Goal: Task Accomplishment & Management: Manage account settings

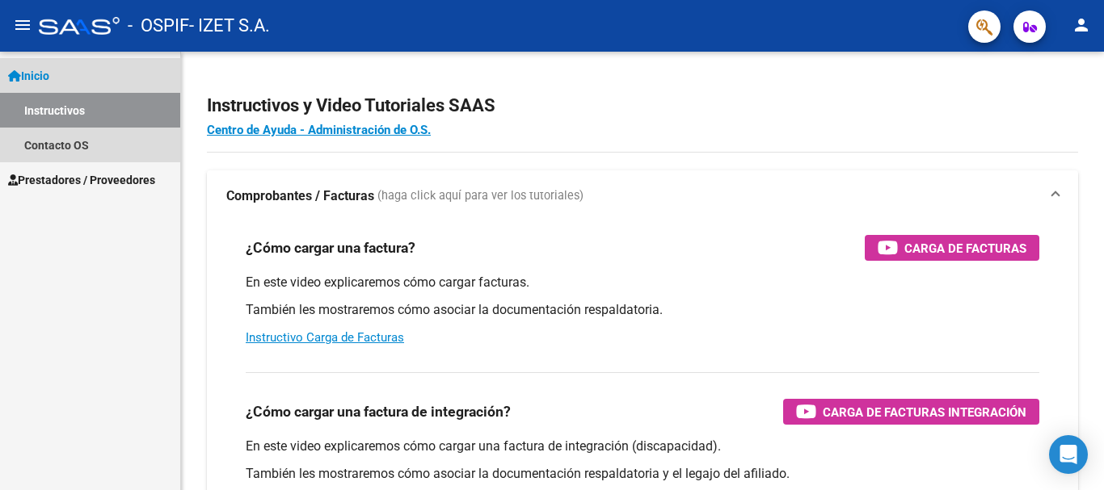
click at [71, 70] on link "Inicio" at bounding box center [90, 75] width 180 height 35
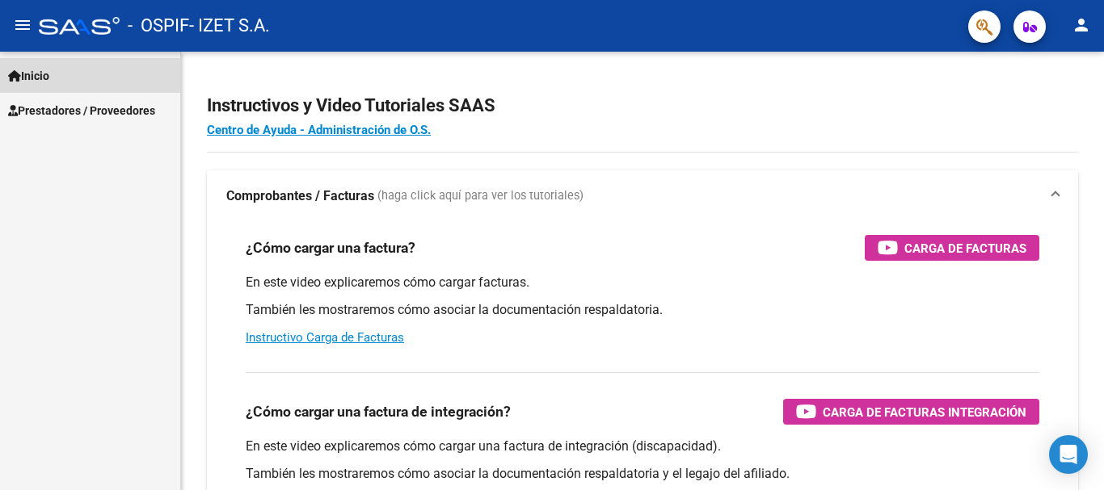
click at [70, 76] on link "Inicio" at bounding box center [90, 75] width 180 height 35
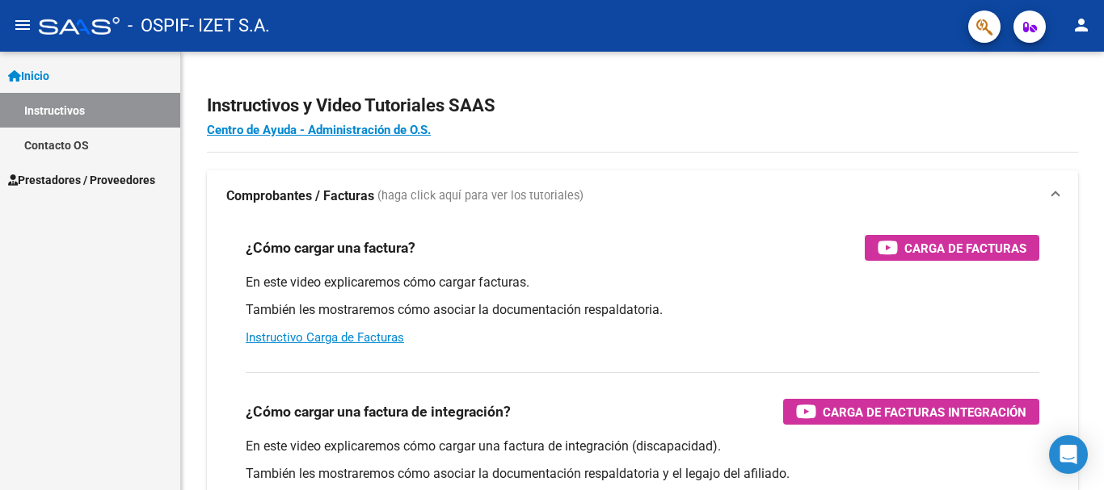
click at [76, 175] on span "Prestadores / Proveedores" at bounding box center [81, 180] width 147 height 18
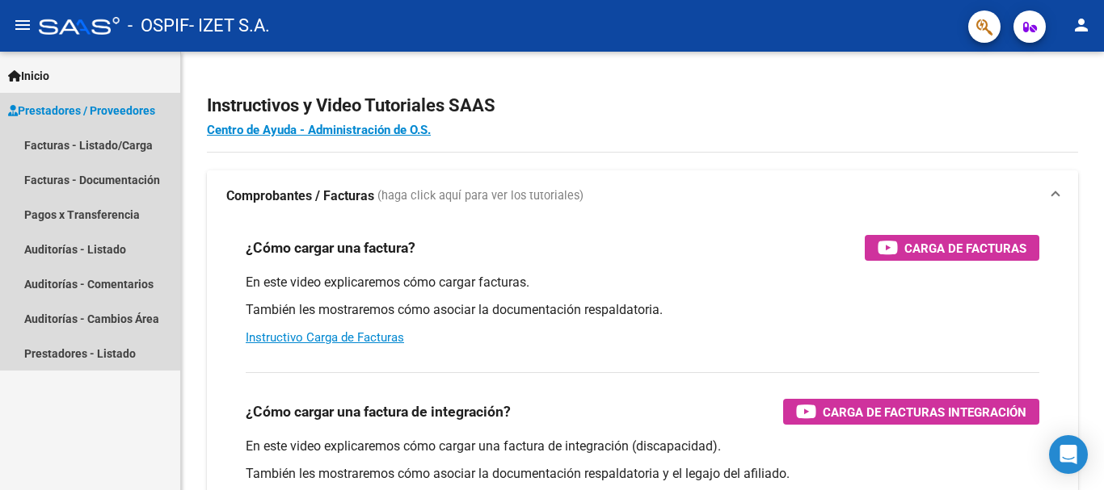
click at [90, 107] on span "Prestadores / Proveedores" at bounding box center [81, 111] width 147 height 18
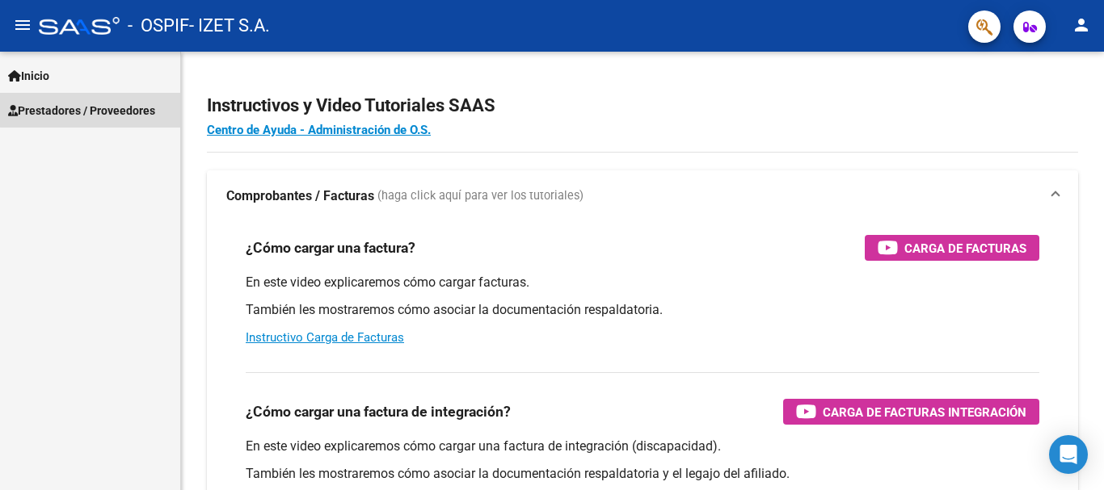
click at [90, 107] on span "Prestadores / Proveedores" at bounding box center [81, 111] width 147 height 18
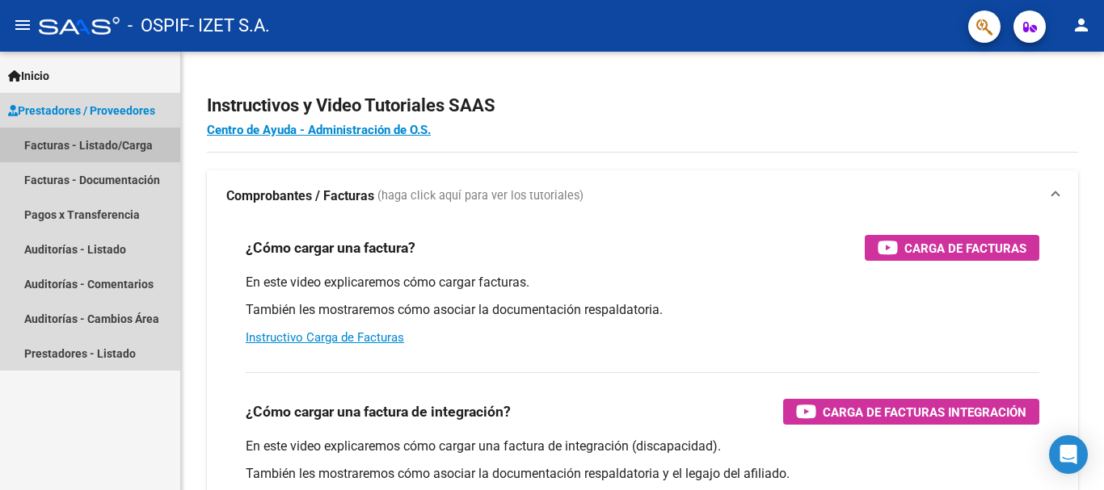
click at [80, 149] on link "Facturas - Listado/Carga" at bounding box center [90, 145] width 180 height 35
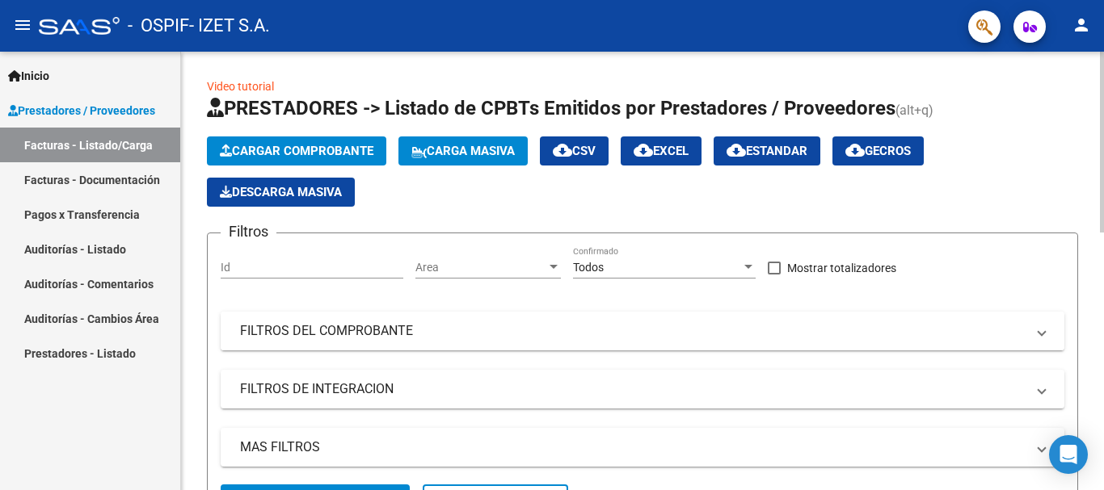
click at [309, 334] on mat-panel-title "FILTROS DEL COMPROBANTE" at bounding box center [632, 331] width 785 height 18
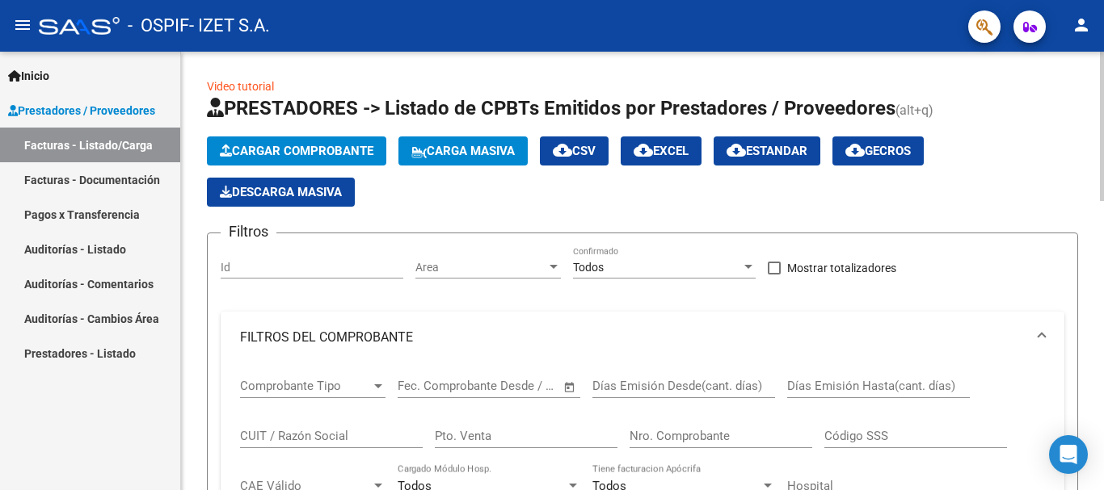
click at [656, 439] on input "Nro. Comprobante" at bounding box center [720, 436] width 183 height 15
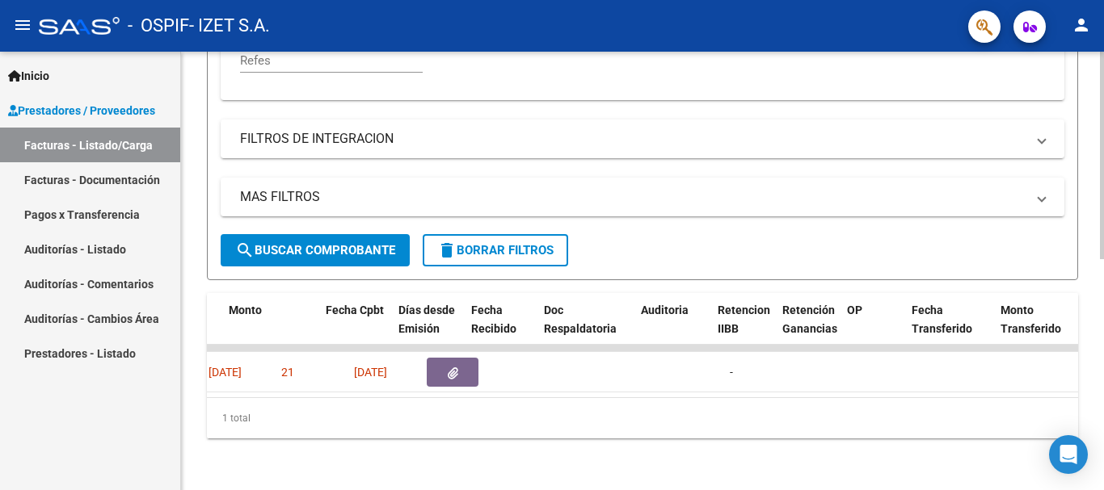
scroll to position [0, 350]
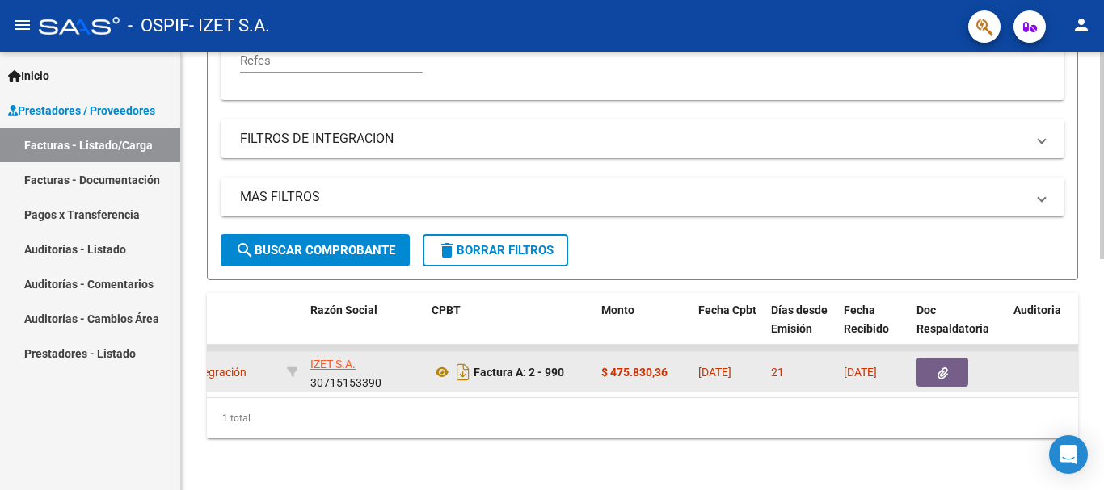
type input "990"
click at [944, 368] on icon "button" at bounding box center [942, 374] width 11 height 12
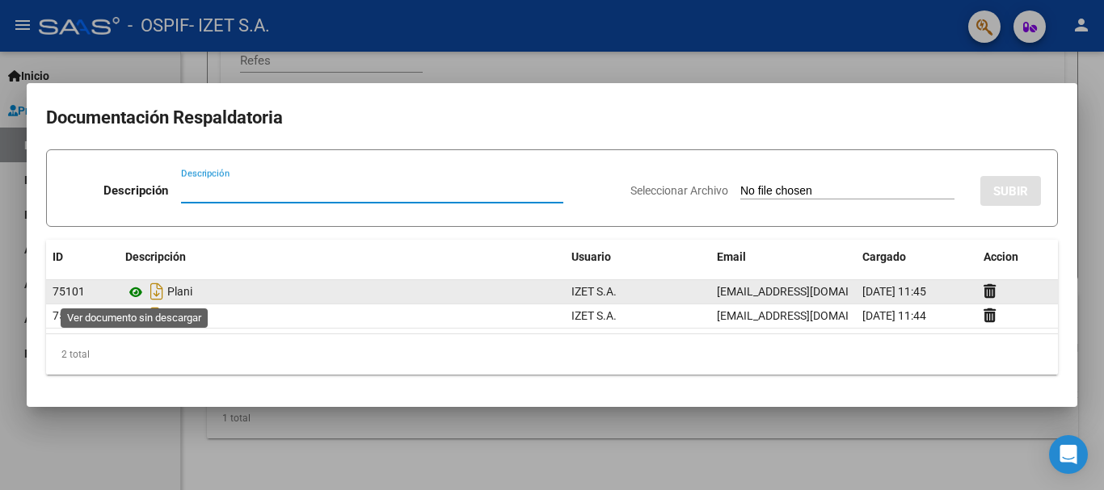
click at [132, 292] on icon at bounding box center [135, 292] width 21 height 19
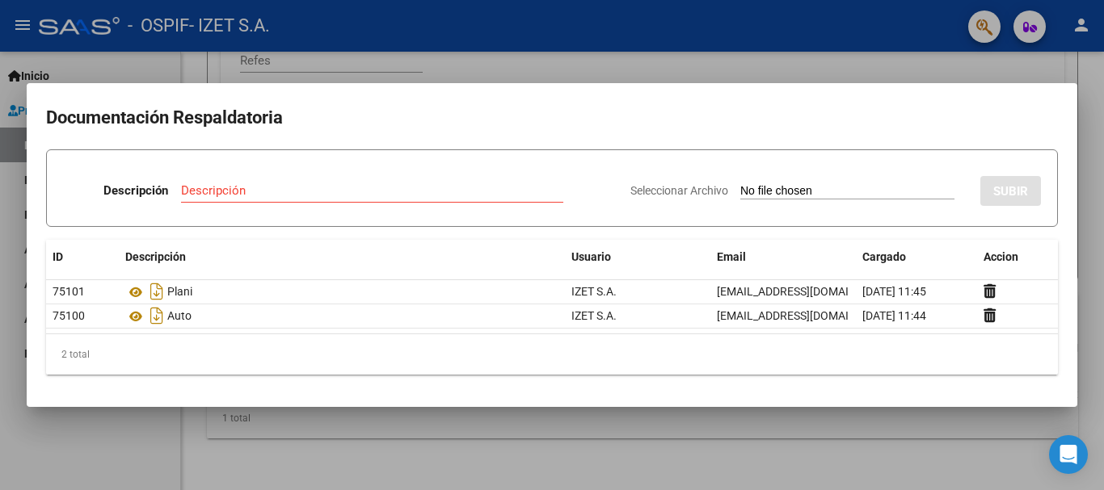
click at [70, 446] on div at bounding box center [552, 245] width 1104 height 490
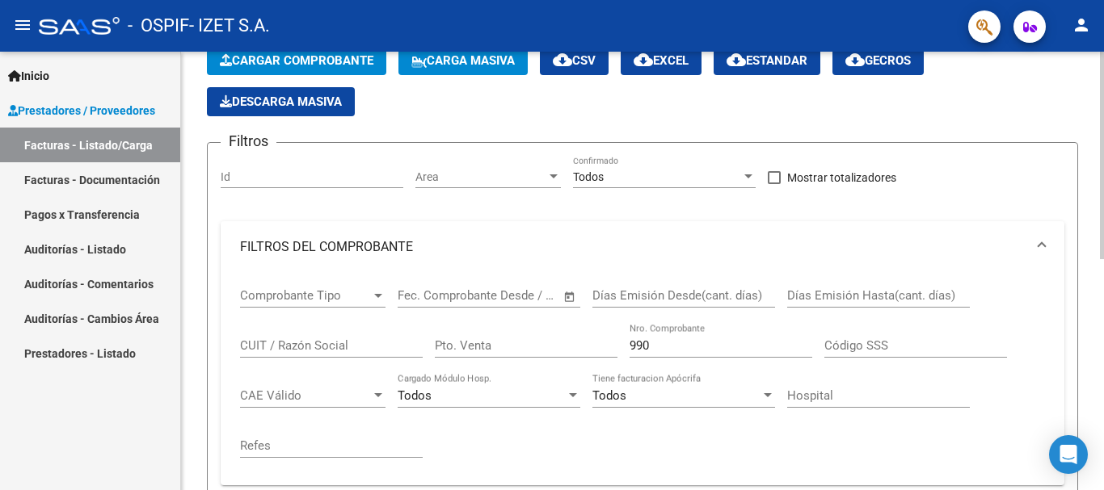
scroll to position [4, 0]
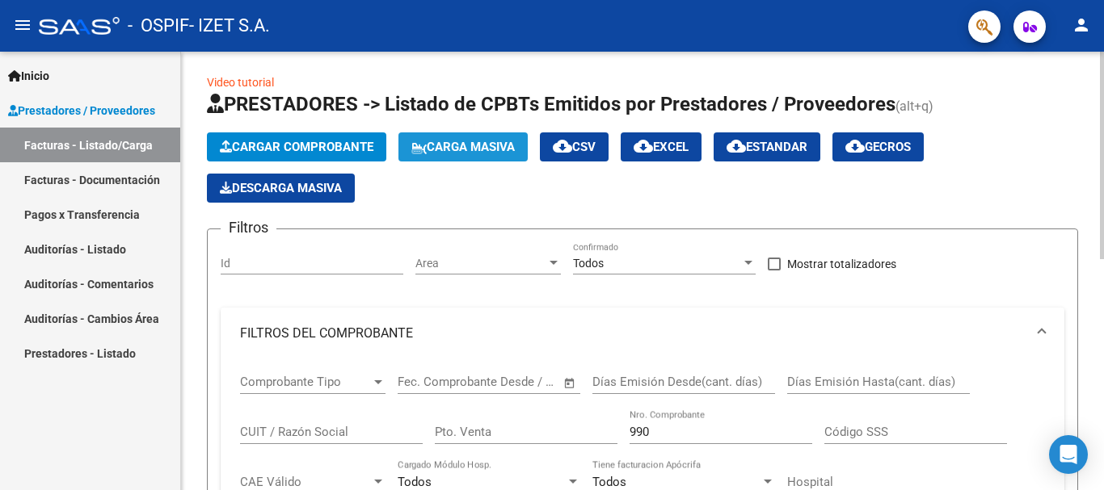
click at [496, 145] on span "Carga Masiva" at bounding box center [462, 147] width 103 height 15
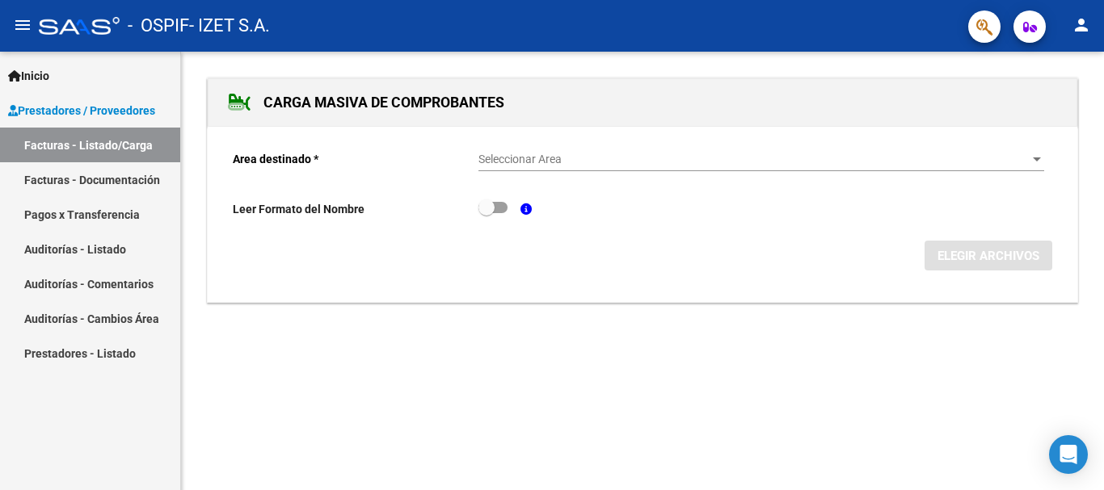
click at [528, 149] on div "Seleccionar Area Seleccionar Area" at bounding box center [760, 155] width 565 height 32
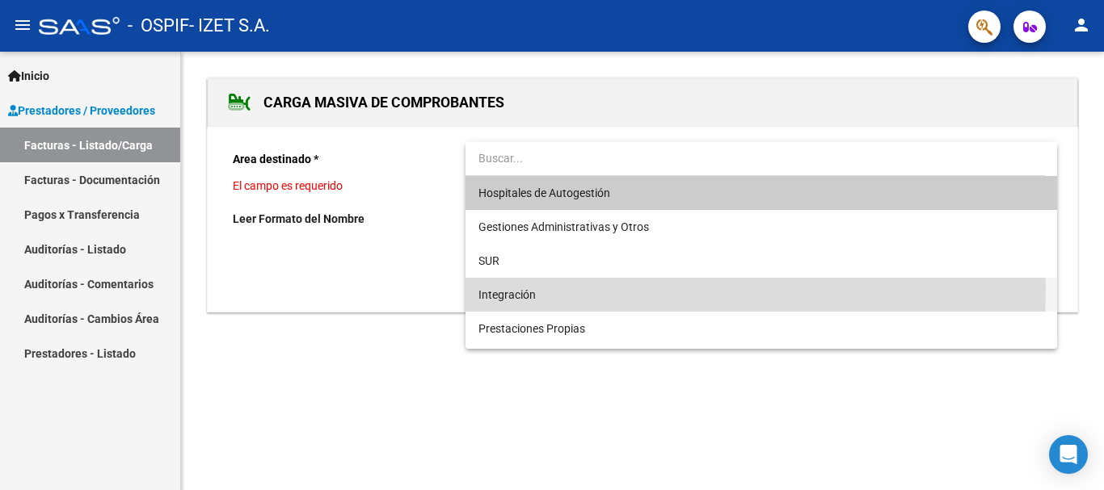
click at [541, 288] on span "Integración" at bounding box center [760, 295] width 565 height 34
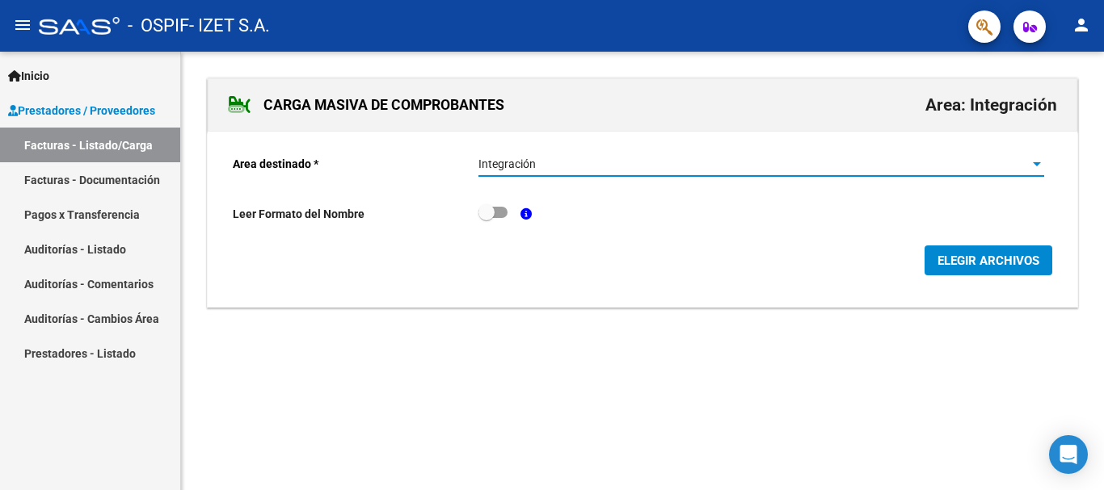
click at [940, 256] on span "ELEGIR ARCHIVOS" at bounding box center [988, 261] width 102 height 15
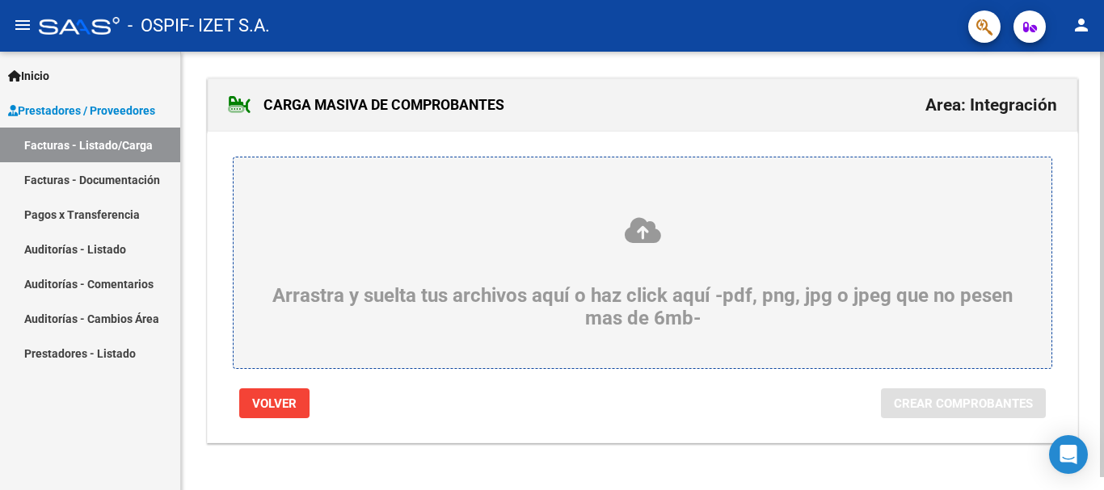
scroll to position [13, 0]
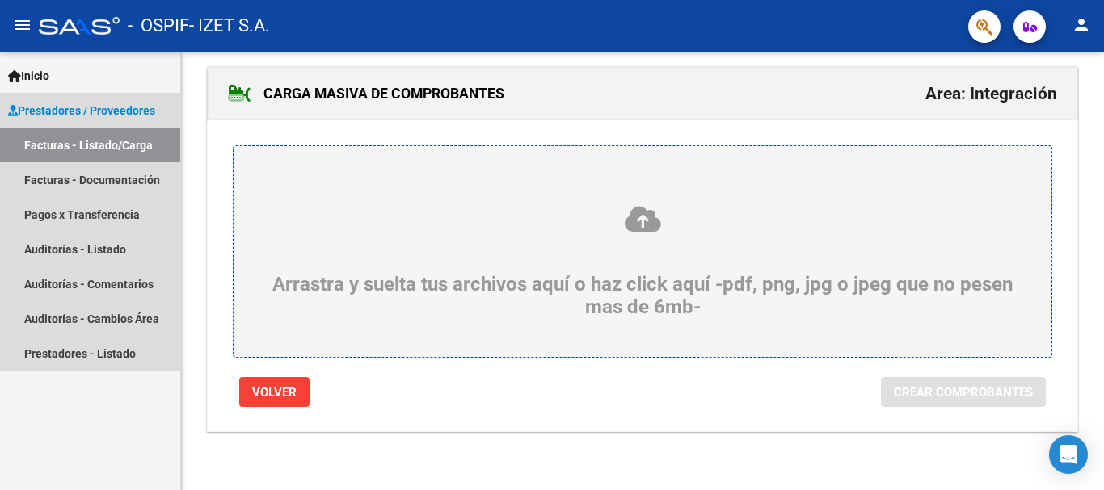
click at [135, 110] on span "Prestadores / Proveedores" at bounding box center [81, 111] width 147 height 18
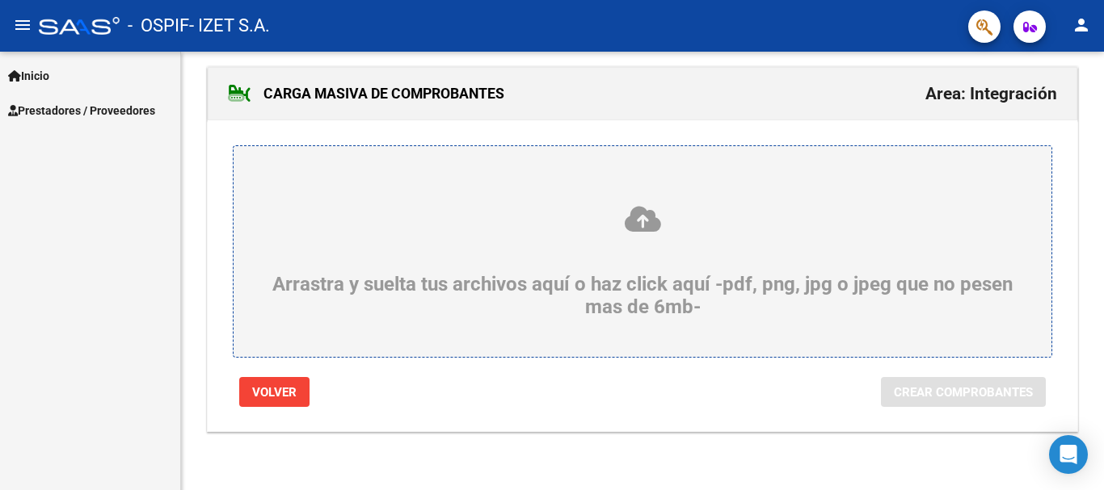
click at [26, 36] on button "menu" at bounding box center [22, 26] width 32 height 32
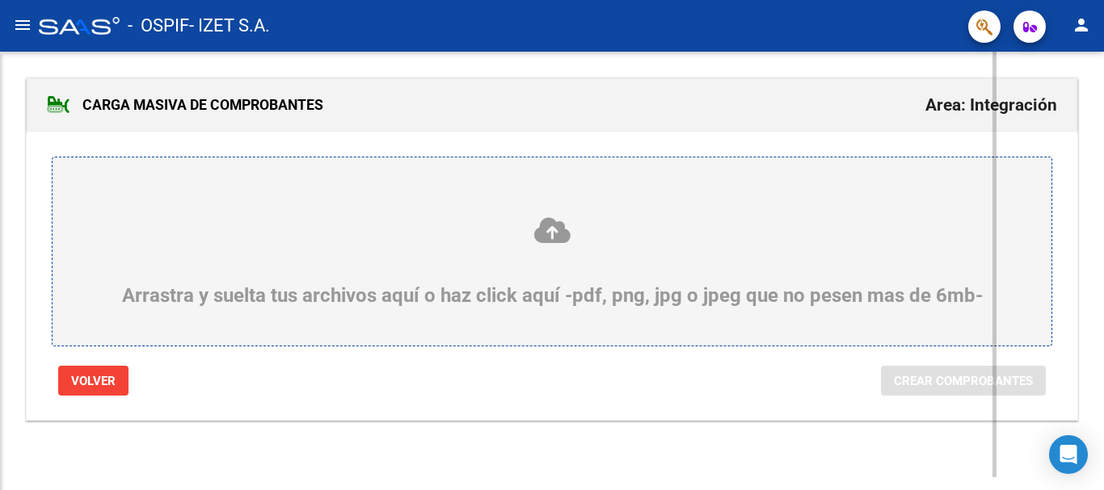
scroll to position [0, 0]
click at [27, 24] on mat-icon "menu" at bounding box center [22, 24] width 19 height 19
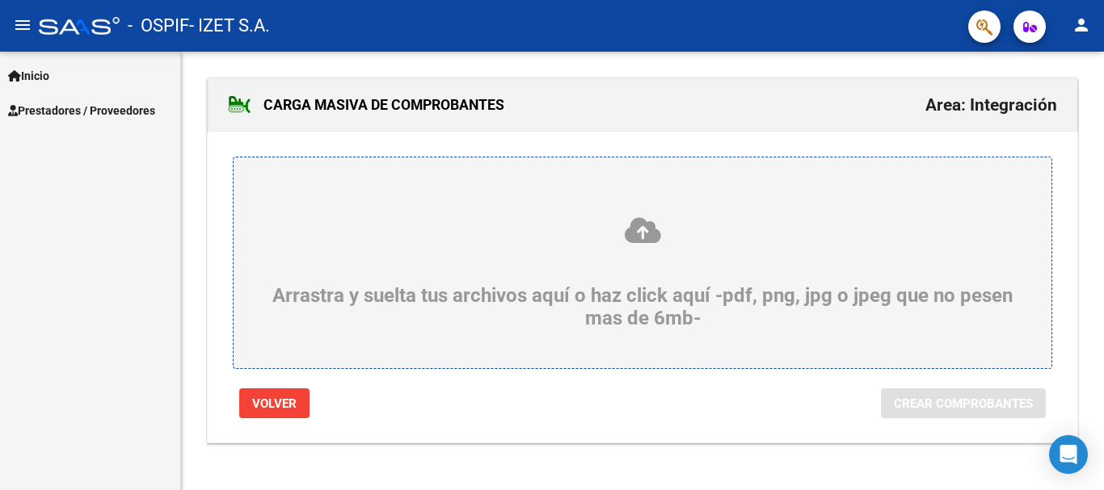
click at [49, 76] on span "Inicio" at bounding box center [28, 76] width 41 height 18
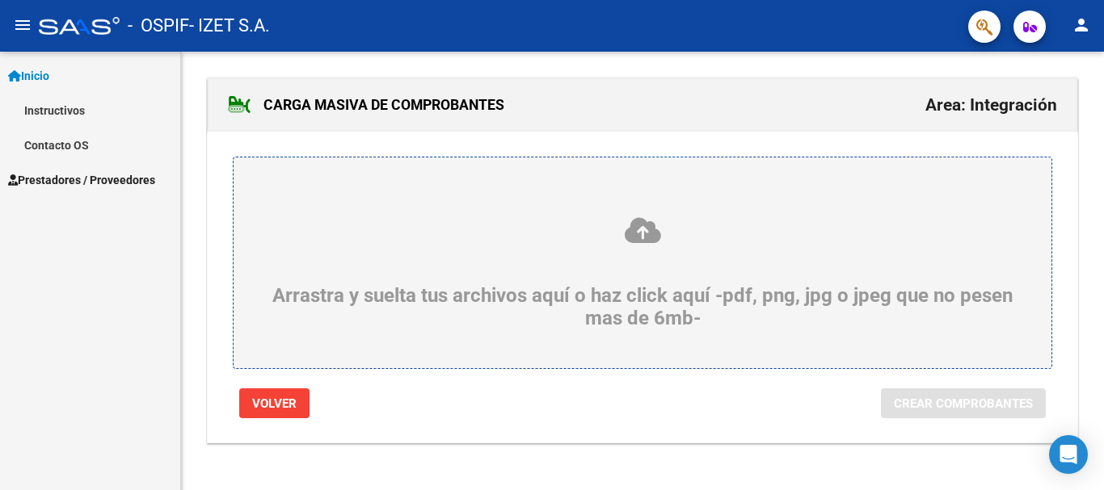
click at [49, 68] on span "Inicio" at bounding box center [28, 76] width 41 height 18
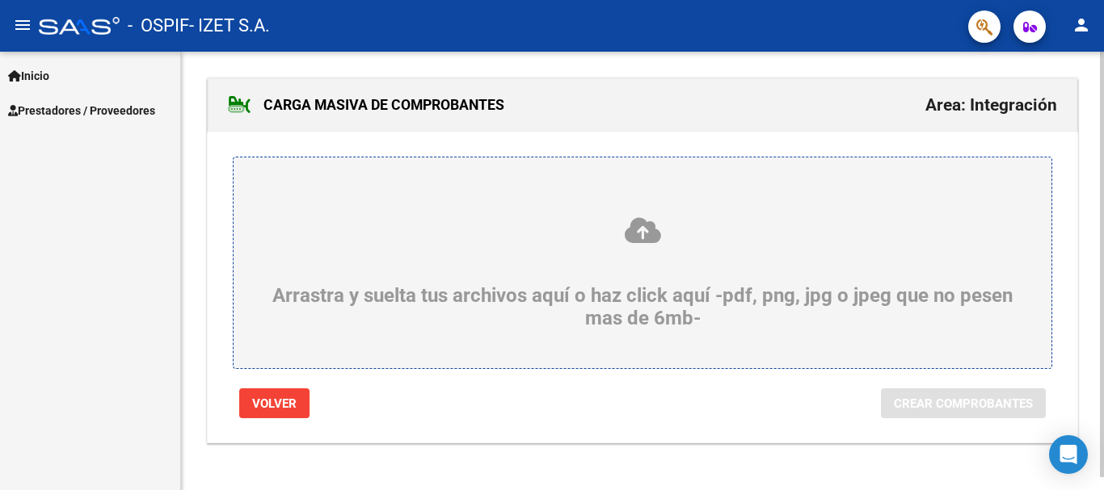
click at [284, 408] on span "Volver" at bounding box center [274, 404] width 44 height 15
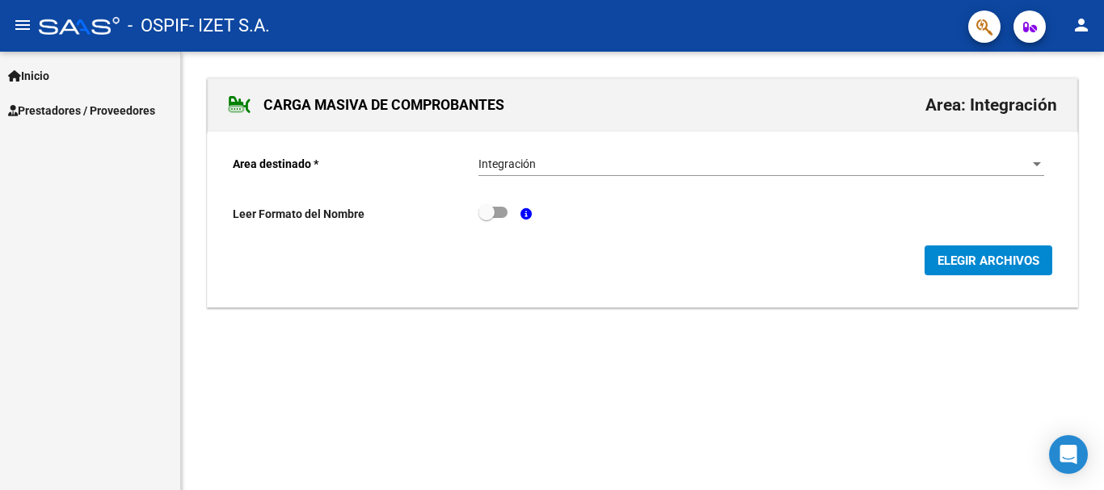
click at [48, 79] on span "Inicio" at bounding box center [28, 76] width 41 height 18
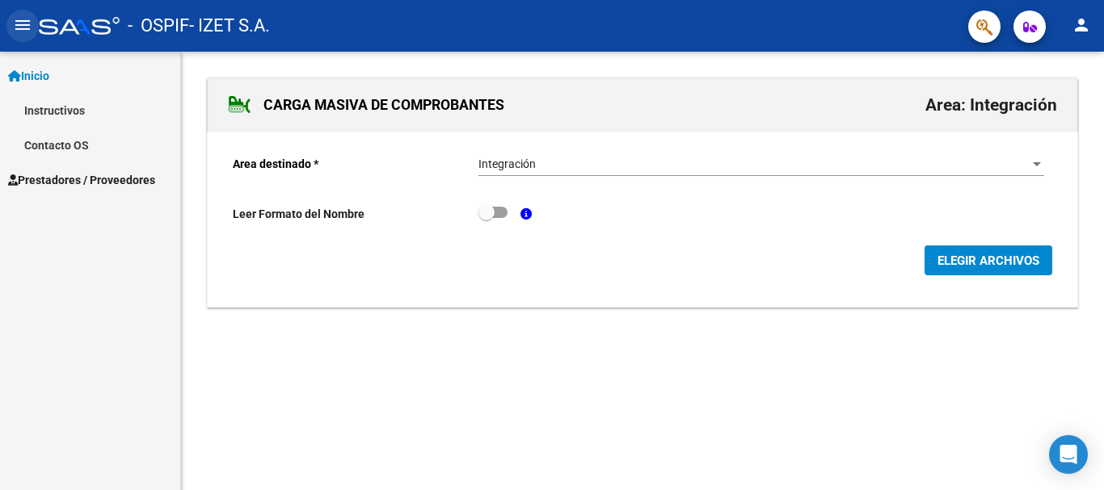
click at [23, 19] on mat-icon "menu" at bounding box center [22, 24] width 19 height 19
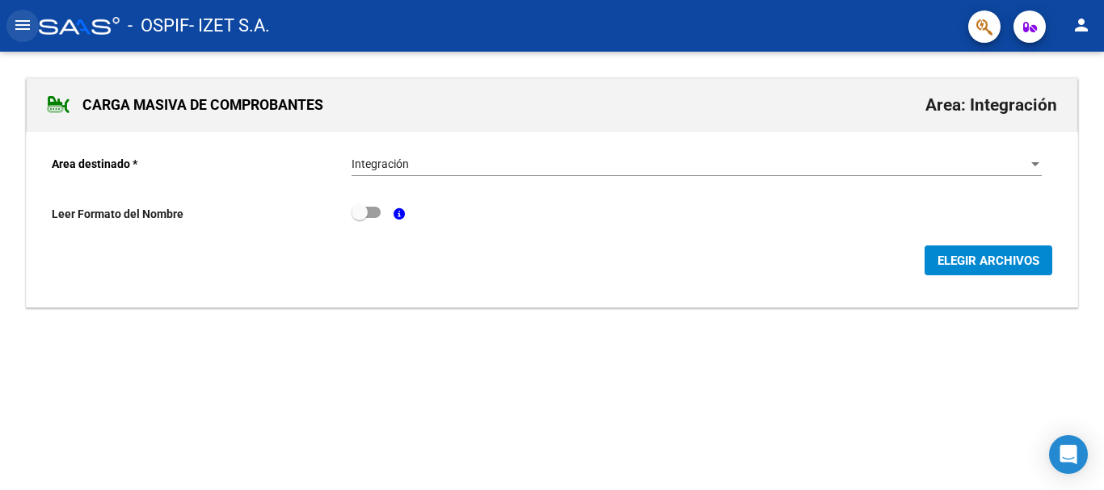
click at [31, 15] on mat-icon "menu" at bounding box center [22, 24] width 19 height 19
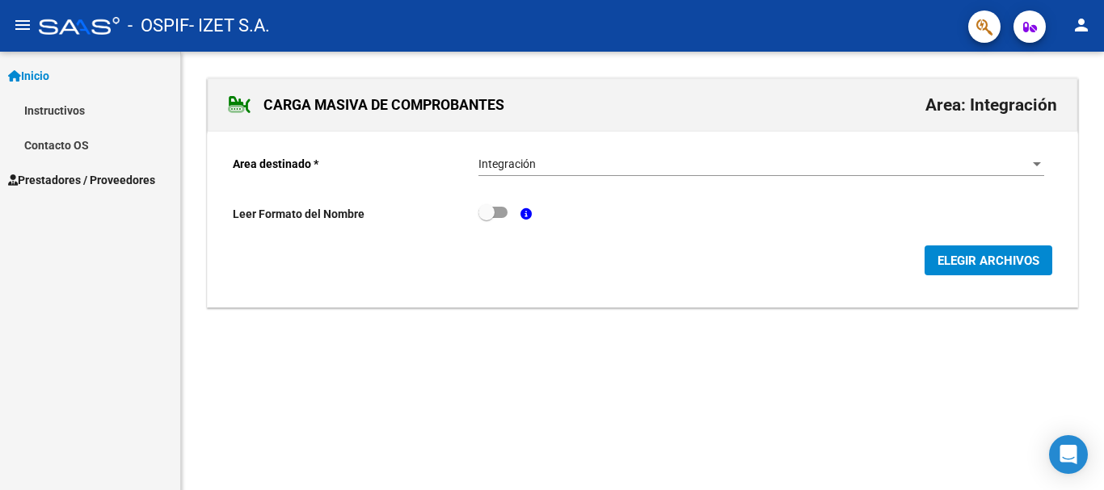
click at [101, 187] on span "Prestadores / Proveedores" at bounding box center [81, 180] width 147 height 18
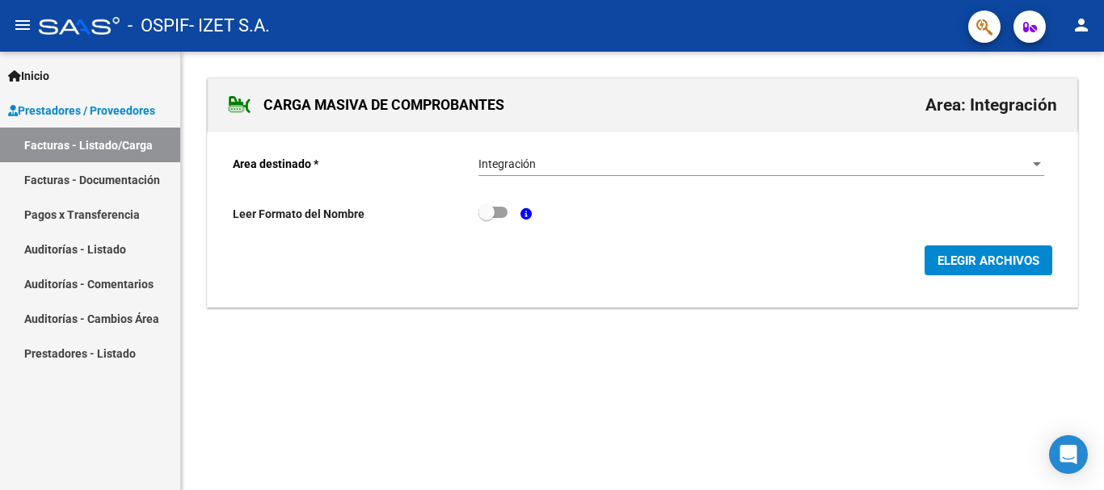
click at [103, 140] on link "Facturas - Listado/Carga" at bounding box center [90, 145] width 180 height 35
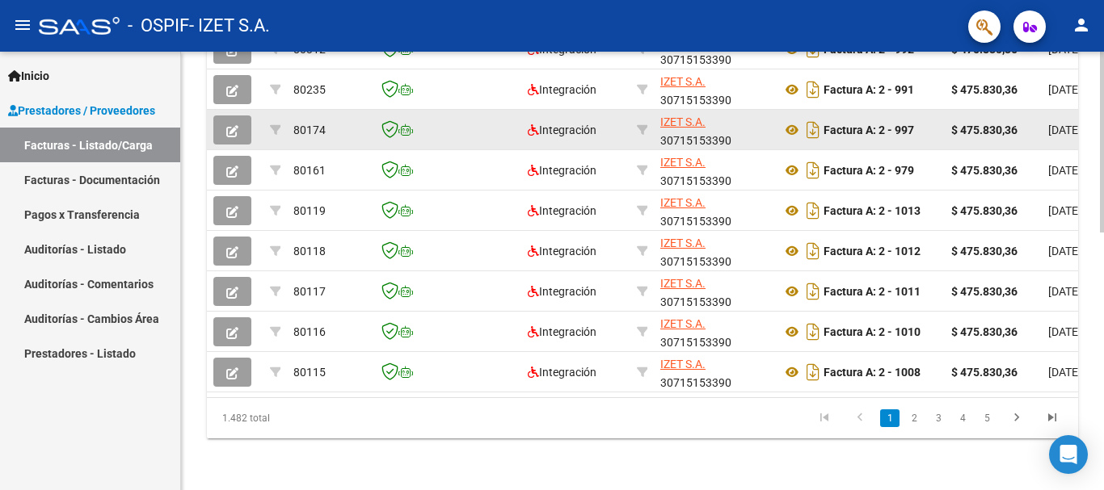
scroll to position [627, 0]
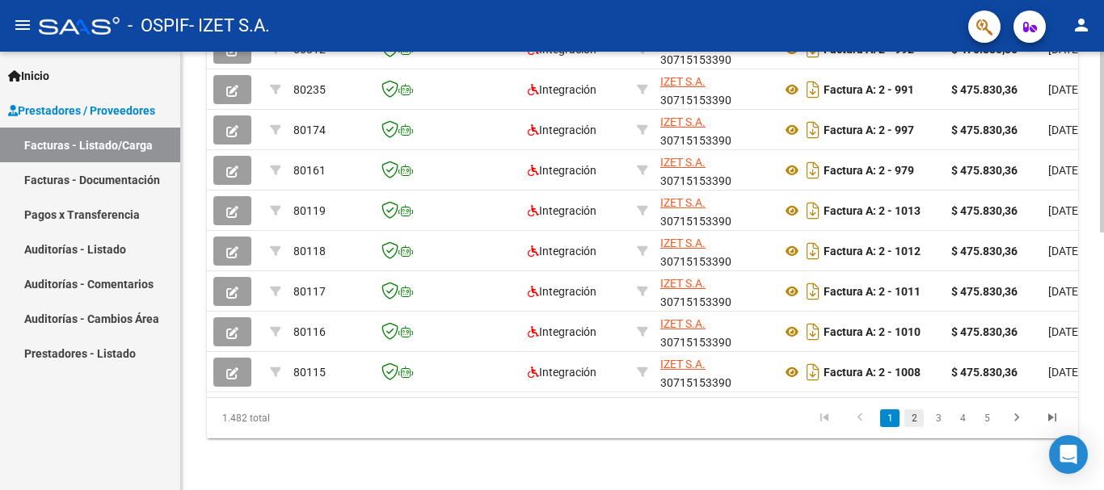
click at [913, 423] on link "2" at bounding box center [913, 419] width 19 height 18
click at [943, 416] on link "3" at bounding box center [937, 419] width 19 height 18
click at [966, 421] on link "4" at bounding box center [961, 419] width 19 height 18
click at [893, 414] on link "2" at bounding box center [889, 419] width 19 height 18
click at [891, 418] on link "1" at bounding box center [889, 419] width 19 height 18
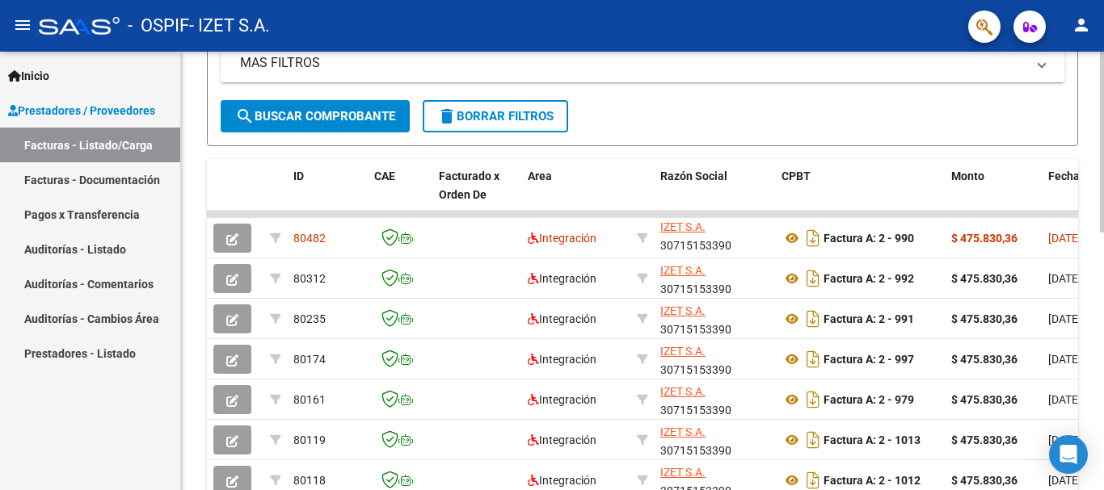
scroll to position [0, 0]
